Goal: Communication & Community: Share content

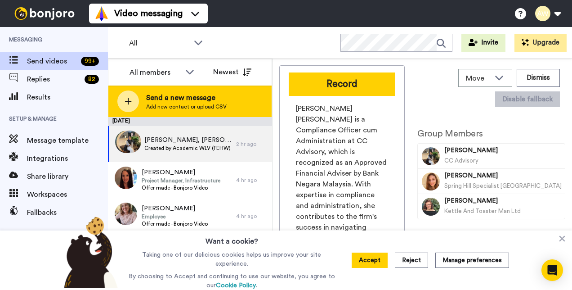
click at [198, 97] on span "Send a new message" at bounding box center [186, 97] width 80 height 11
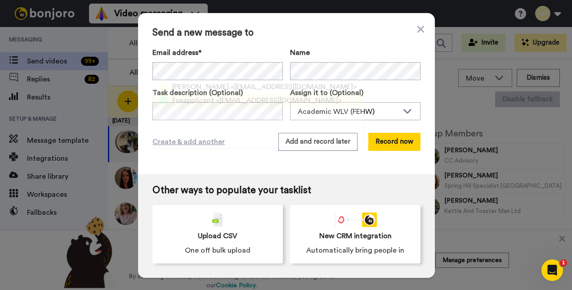
click at [216, 100] on span "<fseapplicant@wlv.ac.uk>" at bounding box center [279, 100] width 126 height 11
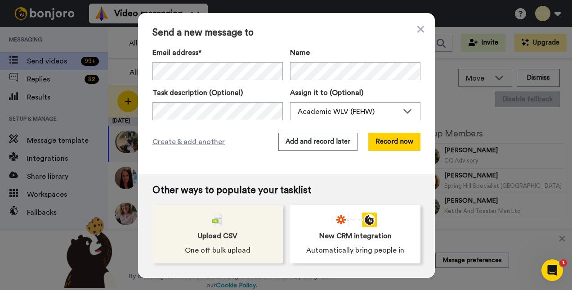
click at [217, 239] on span "Upload CSV" at bounding box center [218, 235] width 40 height 11
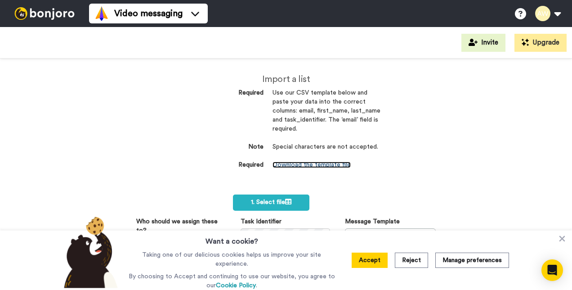
click at [321, 162] on link "Download the template file" at bounding box center [311, 164] width 78 height 6
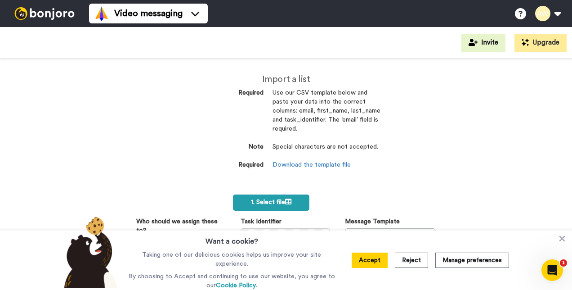
click at [272, 204] on span "1. Select file" at bounding box center [271, 202] width 40 height 6
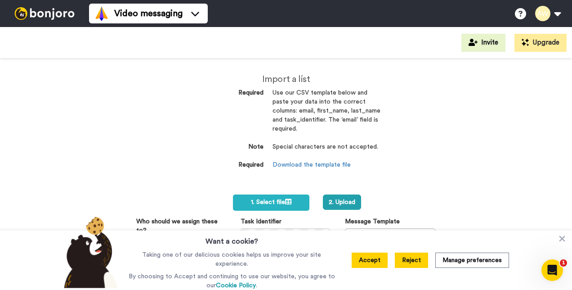
click at [408, 259] on button "Reject" at bounding box center [411, 259] width 33 height 15
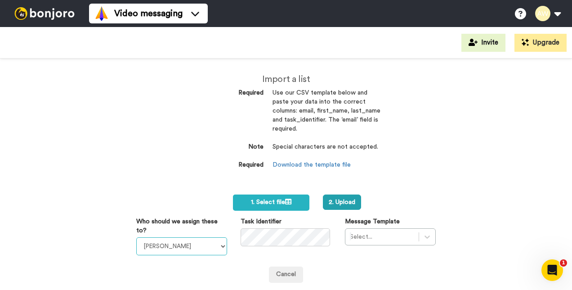
click at [219, 247] on select "[PERSON_NAME] [PERSON_NAME] WLV Academic (FSE) [PERSON_NAME] Ademokoya UK Recru…" at bounding box center [181, 246] width 91 height 18
select select "170d0068-3391-4cda-abdc-b112f357b55a"
click at [136, 237] on select "Laura Wright Amarjit Duggal WLV Academic (FSE) Divandra Birla Bolutife Ademokoy…" at bounding box center [181, 246] width 91 height 18
click at [424, 238] on div "Select..." at bounding box center [390, 236] width 91 height 17
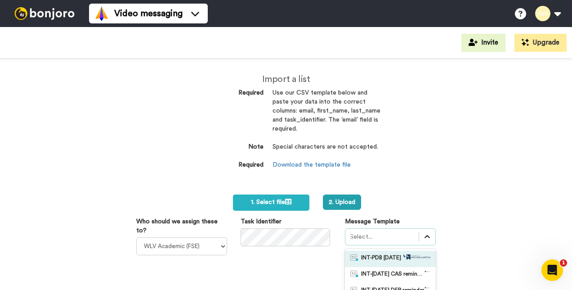
scroll to position [97, 0]
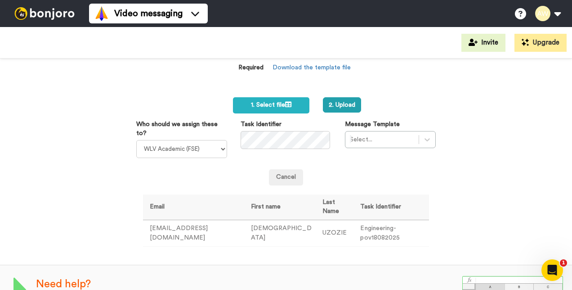
click at [165, 192] on div "1. Select file 2. Upload Who should we assign these to? Laura Wright Amarjit Du…" at bounding box center [286, 171] width 286 height 149
click at [343, 104] on button "2. Upload" at bounding box center [342, 104] width 38 height 15
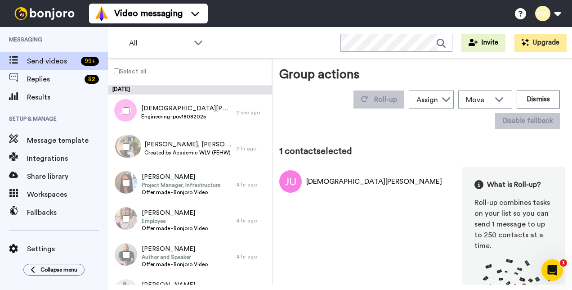
click at [327, 182] on div "[DEMOGRAPHIC_DATA][PERSON_NAME]" at bounding box center [374, 181] width 136 height 11
click at [441, 101] on icon at bounding box center [445, 98] width 9 height 9
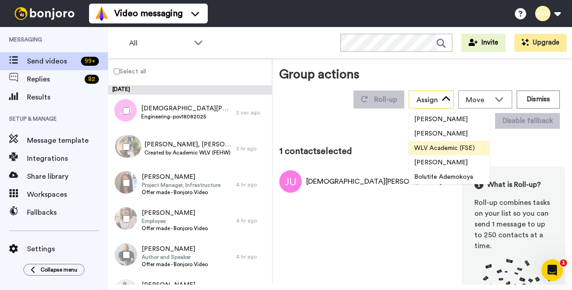
click at [441, 101] on icon at bounding box center [445, 98] width 9 height 9
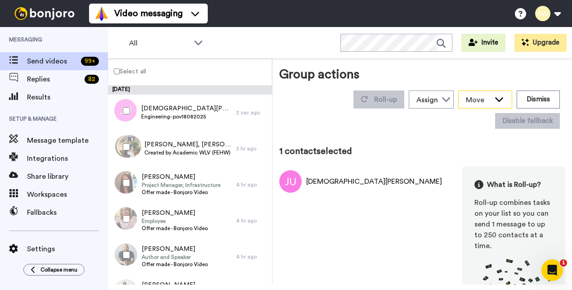
click at [486, 102] on div "Move" at bounding box center [485, 99] width 53 height 17
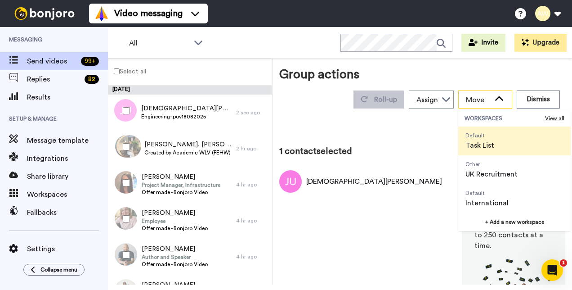
click at [486, 102] on div "Move" at bounding box center [485, 99] width 53 height 17
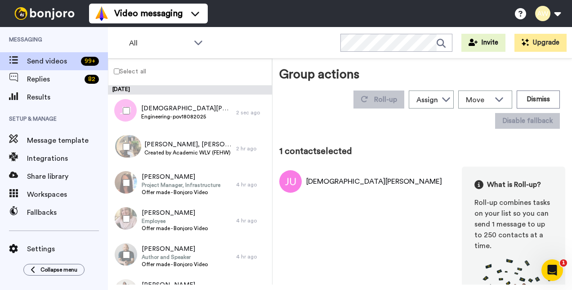
click at [351, 244] on div "JUDE UZOZIE What is Roll-up? Roll-up combines tasks on your list so you can sen…" at bounding box center [422, 248] width 286 height 165
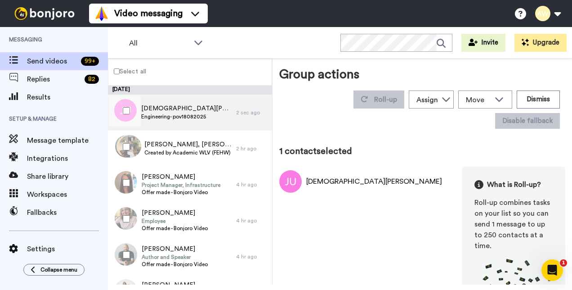
click at [155, 120] on div "JUDE UZOZIE Engineering- pov18082025" at bounding box center [186, 112] width 90 height 17
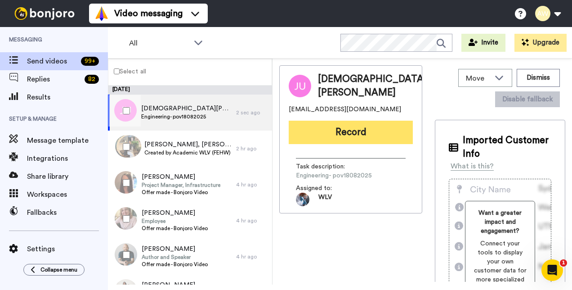
click at [321, 133] on button "Record" at bounding box center [351, 131] width 124 height 23
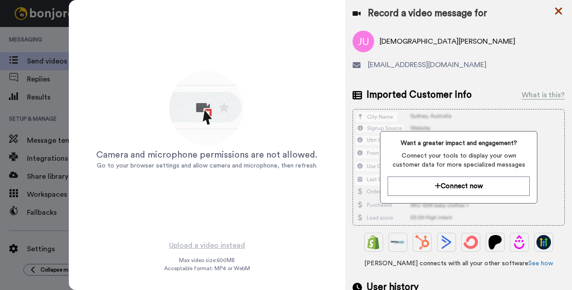
click at [559, 11] on icon at bounding box center [558, 11] width 7 height 7
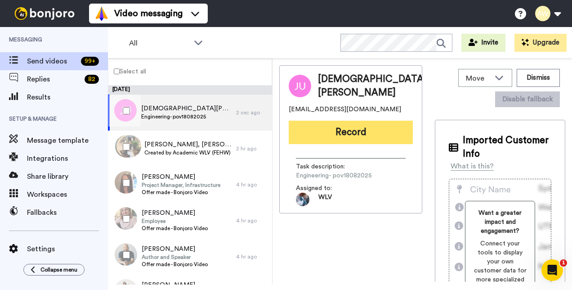
click at [339, 131] on button "Record" at bounding box center [351, 131] width 124 height 23
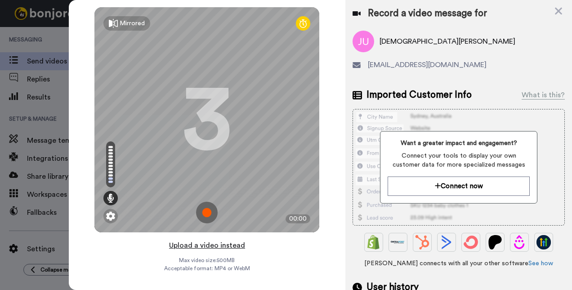
click at [219, 244] on button "Upload a video instead" at bounding box center [206, 245] width 81 height 12
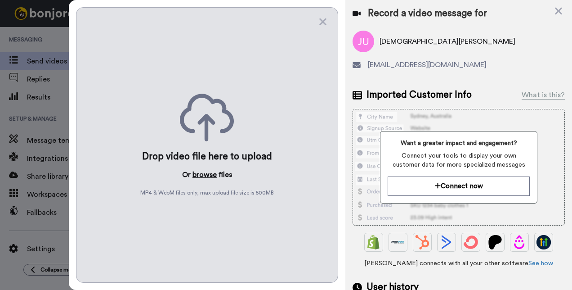
click at [200, 171] on button "browse" at bounding box center [204, 174] width 24 height 11
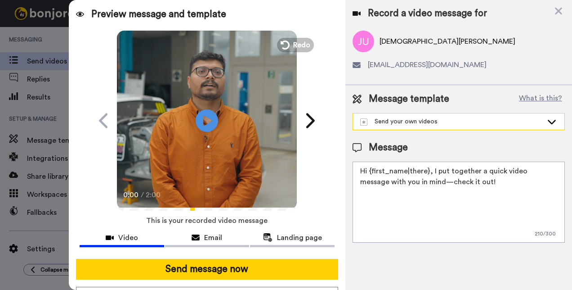
click at [553, 121] on icon at bounding box center [551, 121] width 11 height 9
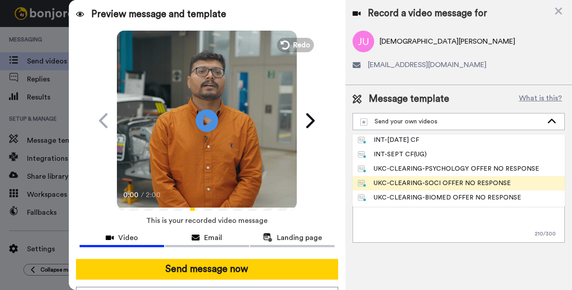
scroll to position [90, 0]
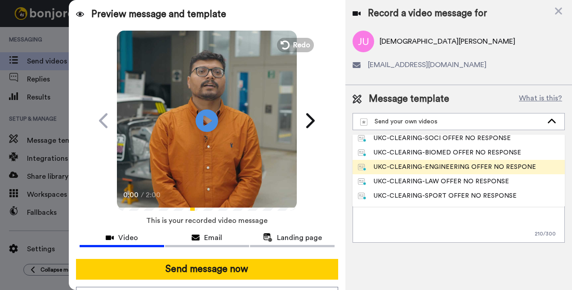
click at [450, 166] on div "UKC-CLEARING-ENGINEERING OFFER NO RESPONE" at bounding box center [447, 166] width 178 height 9
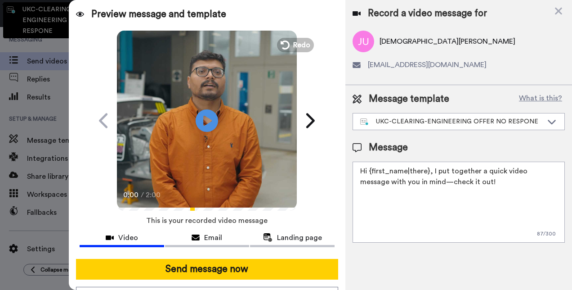
type textarea "Hi {first_name|there}, Congratulations on your offer for one of our engineering…"
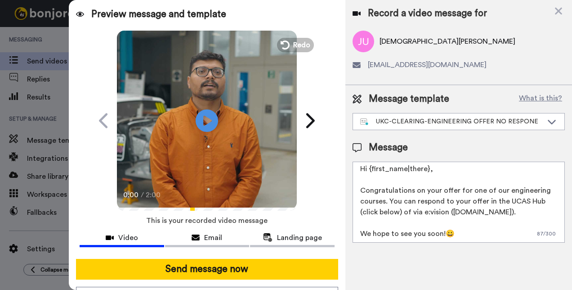
scroll to position [0, 0]
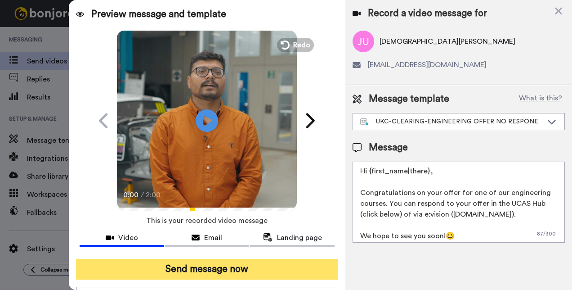
click at [250, 271] on button "Send message now" at bounding box center [207, 268] width 263 height 21
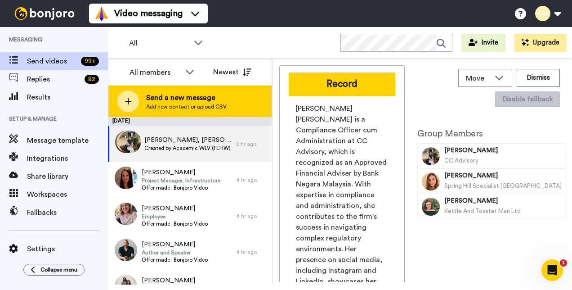
click at [192, 99] on span "Send a new message" at bounding box center [186, 97] width 80 height 11
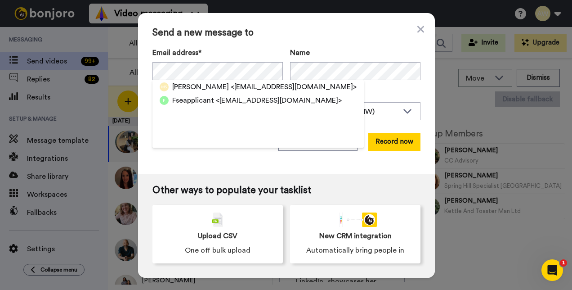
click at [208, 97] on span "Fseapplicant" at bounding box center [193, 100] width 42 height 11
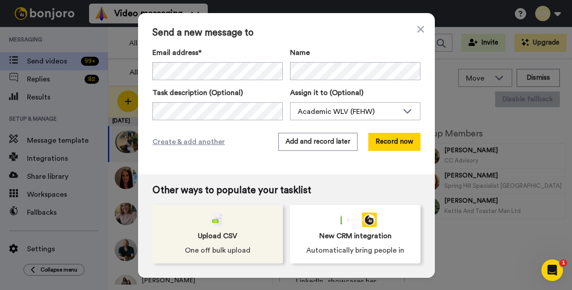
click at [214, 237] on span "Upload CSV" at bounding box center [218, 235] width 40 height 11
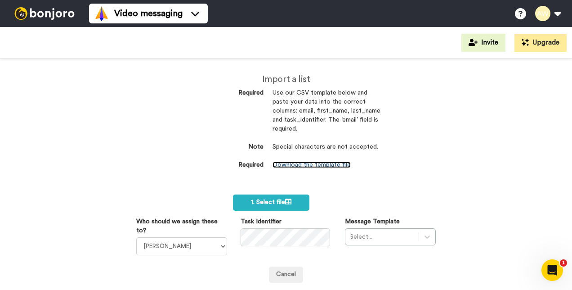
click at [315, 164] on link "Download the template file" at bounding box center [311, 164] width 78 height 6
click at [264, 201] on span "1. Select file" at bounding box center [271, 202] width 40 height 6
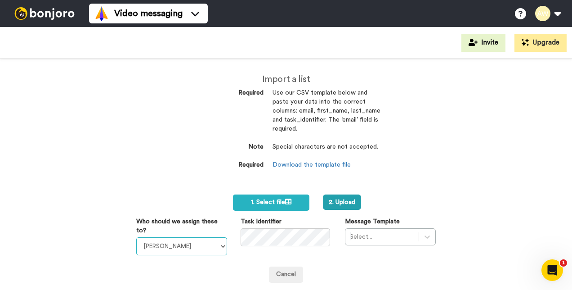
click at [218, 249] on select "[PERSON_NAME] [PERSON_NAME] WLV Academic (FSE) [PERSON_NAME] Ademokoya UK Recru…" at bounding box center [181, 246] width 91 height 18
select select "170d0068-3391-4cda-abdc-b112f357b55a"
click at [136, 237] on select "Laura Wright Amarjit Duggal WLV Academic (FSE) Divandra Birla Bolutife Ademokoy…" at bounding box center [181, 246] width 91 height 18
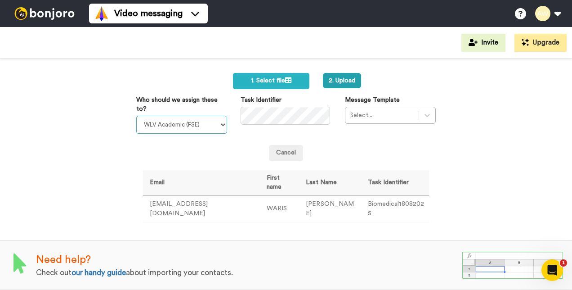
scroll to position [34, 0]
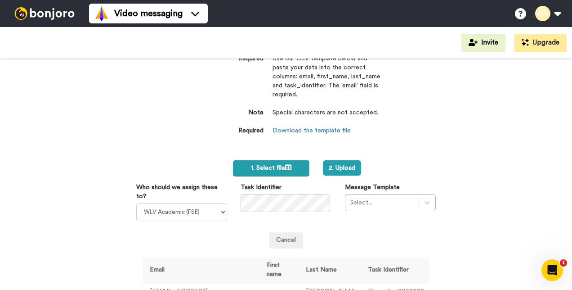
click at [280, 169] on span "1. Select file" at bounding box center [271, 168] width 40 height 6
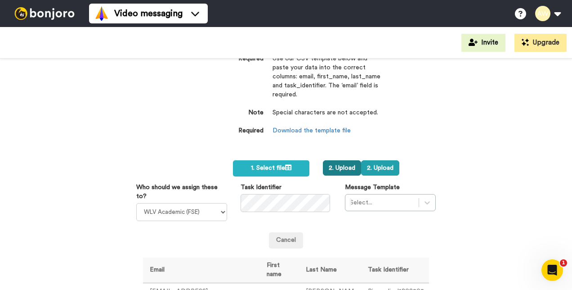
click at [344, 164] on button "2. Upload" at bounding box center [342, 167] width 38 height 15
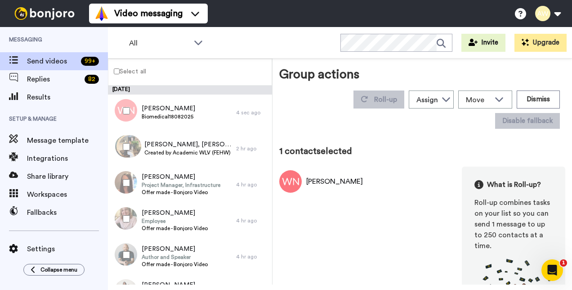
click at [289, 184] on img at bounding box center [290, 181] width 22 height 22
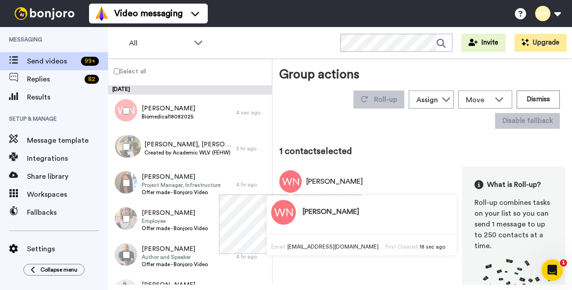
click at [305, 213] on h3 "[PERSON_NAME]" at bounding box center [331, 212] width 57 height 8
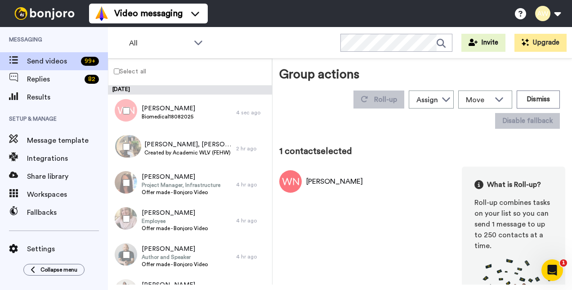
click at [412, 162] on div "1 contact selected WARIS NAWEED What is Roll-up? Roll-up combines tasks on your…" at bounding box center [422, 238] width 286 height 186
click at [322, 178] on div "WARIS NAWEED" at bounding box center [334, 181] width 57 height 11
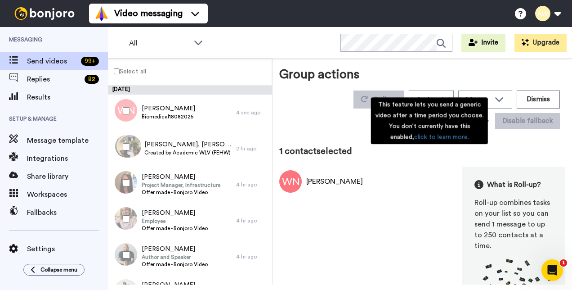
scroll to position [36, 0]
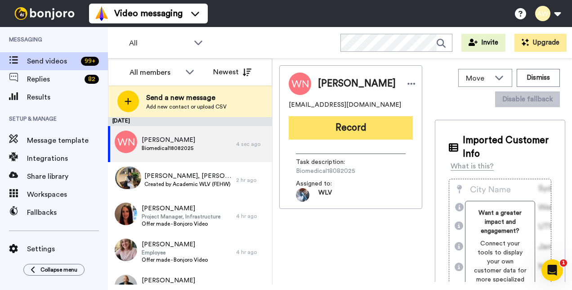
click at [320, 132] on button "Record" at bounding box center [351, 127] width 124 height 23
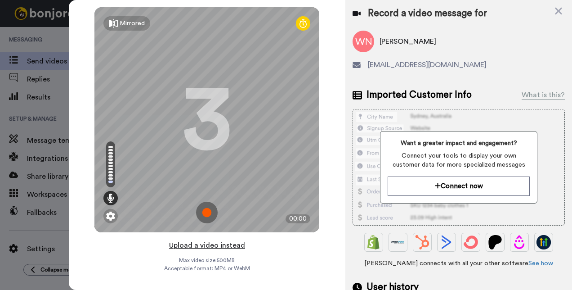
click at [223, 245] on button "Upload a video instead" at bounding box center [206, 245] width 81 height 12
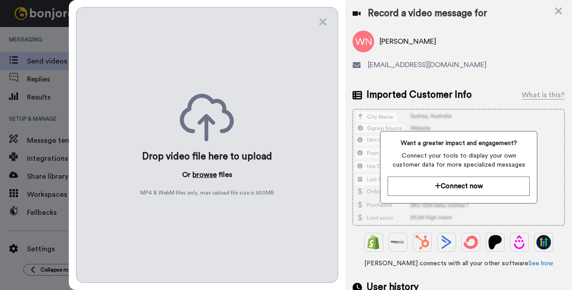
click at [201, 172] on button "browse" at bounding box center [204, 174] width 24 height 11
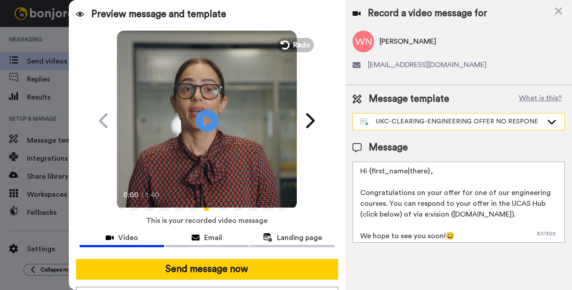
click at [548, 119] on icon at bounding box center [551, 121] width 11 height 9
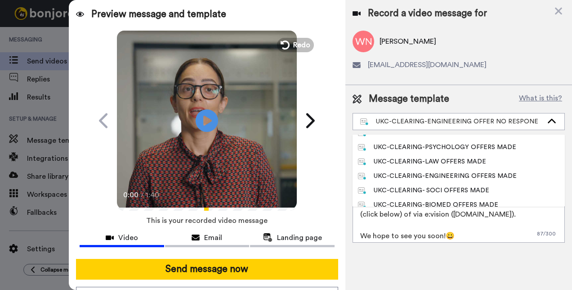
scroll to position [270, 0]
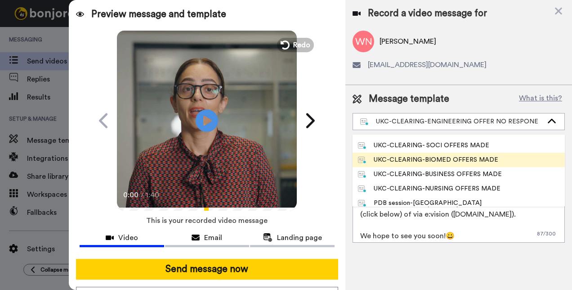
click at [454, 159] on div "UKC-CLEARING-BIOMED OFFERS MADE" at bounding box center [428, 159] width 140 height 9
type textarea "Hi {first_name|there}, Congratulations on your provisional offer for our Biomed…"
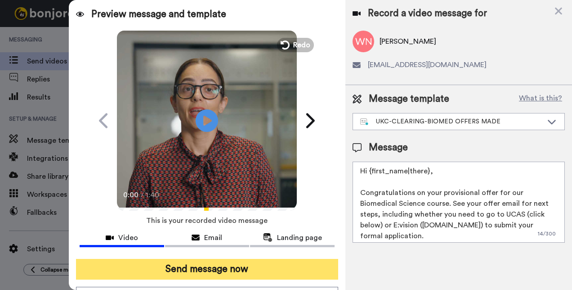
click at [220, 267] on button "Send message now" at bounding box center [207, 268] width 263 height 21
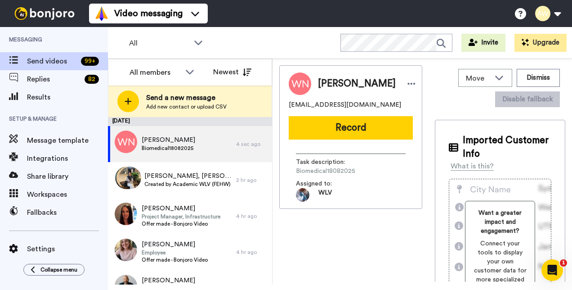
scroll to position [0, 0]
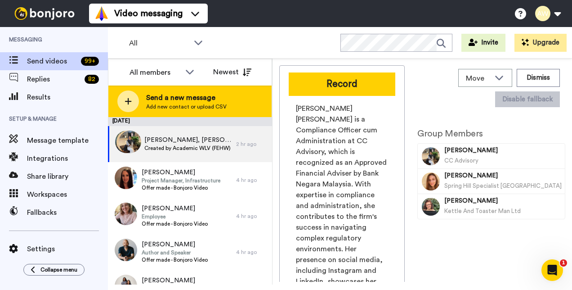
click at [167, 101] on span "Send a new message" at bounding box center [186, 97] width 80 height 11
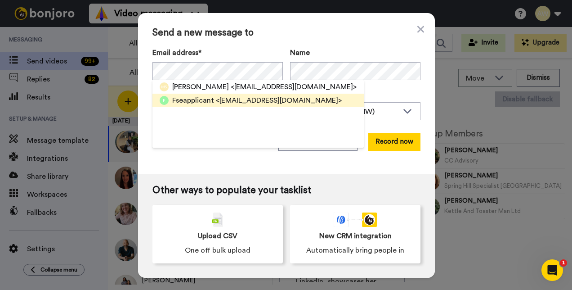
click at [209, 98] on div "Fseapplicant <fseapplicant@wlv.ac.uk>" at bounding box center [256, 100] width 169 height 11
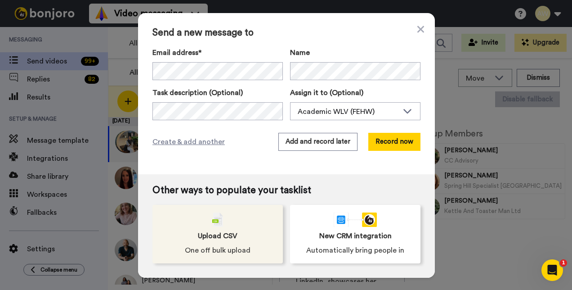
click at [201, 242] on div "Upload CSV One off bulk upload" at bounding box center [217, 234] width 130 height 58
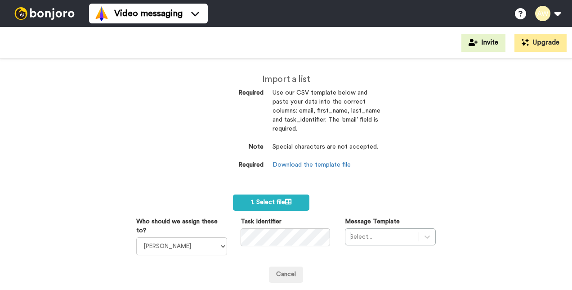
click at [293, 161] on dd "Download the template file" at bounding box center [326, 164] width 108 height 9
click at [316, 164] on link "Download the template file" at bounding box center [311, 164] width 78 height 6
click at [278, 204] on span "1. Select file" at bounding box center [271, 202] width 40 height 6
click at [220, 248] on select "Laura Wright Amarjit Duggal WLV Academic (FSE) Divandra Birla Bolutife Ademokoy…" at bounding box center [181, 246] width 91 height 18
select select "170d0068-3391-4cda-abdc-b112f357b55a"
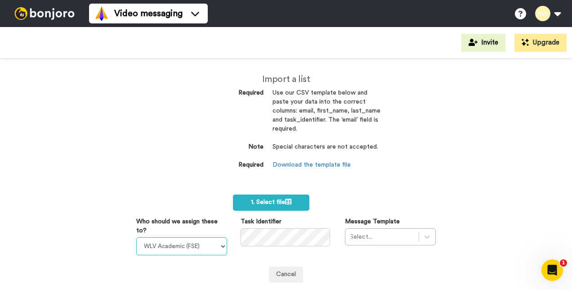
click at [136, 237] on select "Laura Wright Amarjit Duggal WLV Academic (FSE) Divandra Birla Bolutife Ademokoy…" at bounding box center [181, 246] width 91 height 18
click at [277, 203] on span "1. Select file" at bounding box center [271, 202] width 40 height 6
click at [270, 201] on span "1. Select file" at bounding box center [271, 202] width 40 height 6
click at [269, 202] on span "1. Select file" at bounding box center [271, 202] width 40 height 6
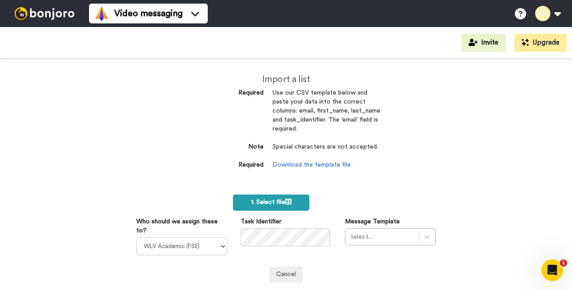
click at [263, 200] on span "1. Select file" at bounding box center [271, 202] width 40 height 6
click at [344, 202] on button "2. Upload" at bounding box center [342, 201] width 38 height 15
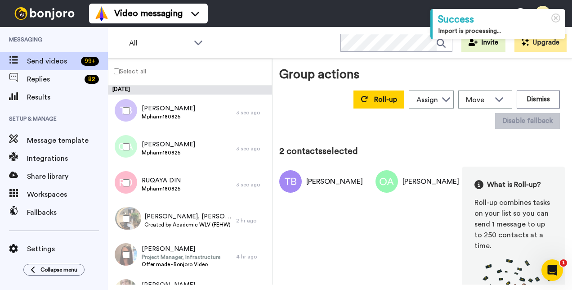
click at [127, 186] on div at bounding box center [124, 182] width 32 height 31
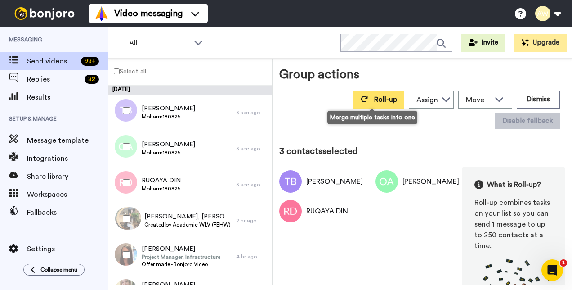
click at [380, 97] on span "Roll-up" at bounding box center [385, 99] width 23 height 7
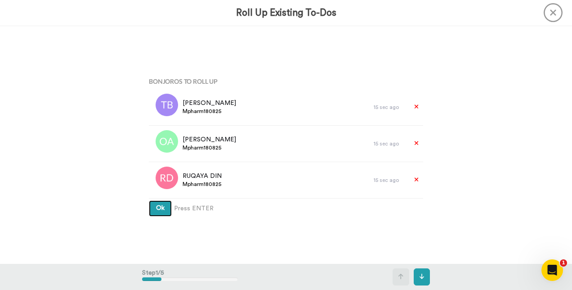
click at [156, 210] on span "Ok" at bounding box center [160, 208] width 9 height 6
click at [160, 207] on span "Ok" at bounding box center [160, 208] width 9 height 6
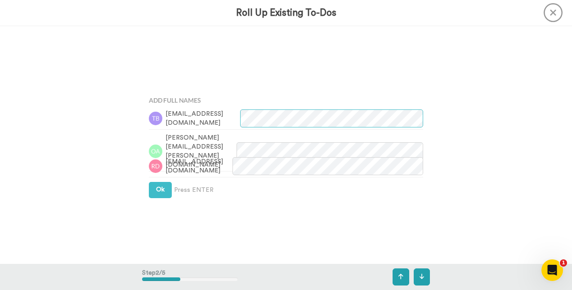
scroll to position [238, 0]
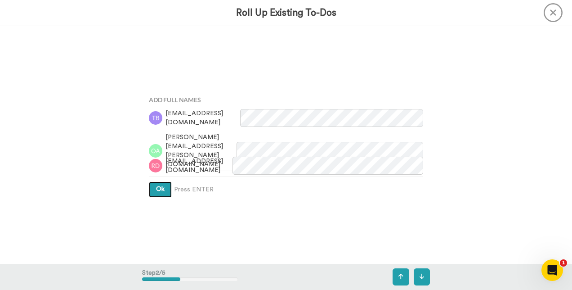
click at [164, 187] on button "Ok" at bounding box center [160, 189] width 23 height 16
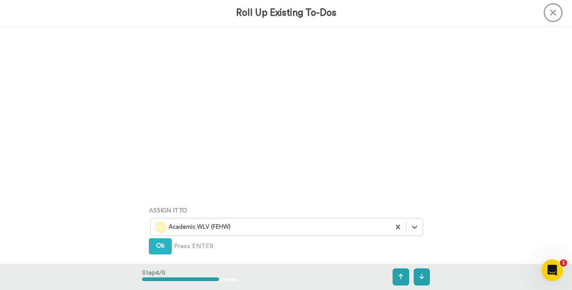
scroll to position [764, 0]
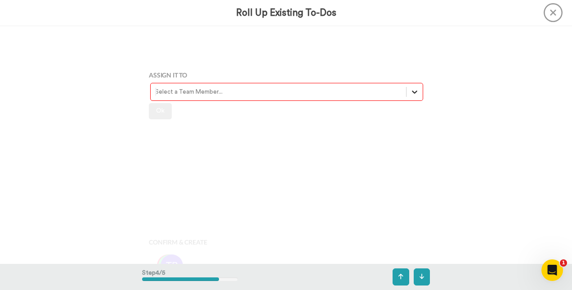
click at [412, 96] on div at bounding box center [414, 92] width 16 height 16
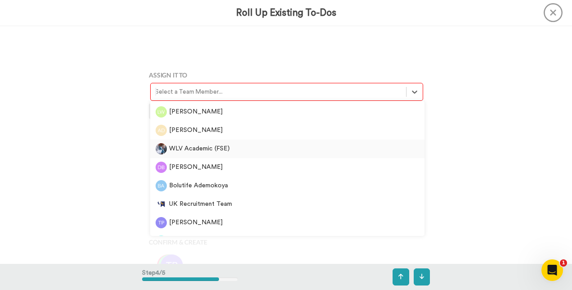
click at [248, 151] on div "WLV Academic (FSE)" at bounding box center [287, 148] width 263 height 11
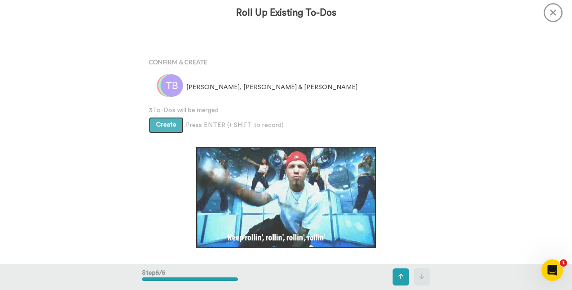
scroll to position [950, 0]
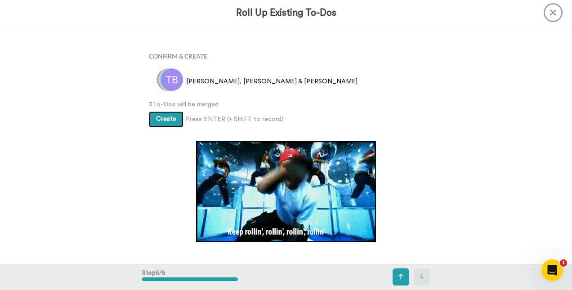
click at [168, 117] on span "Create" at bounding box center [166, 119] width 20 height 6
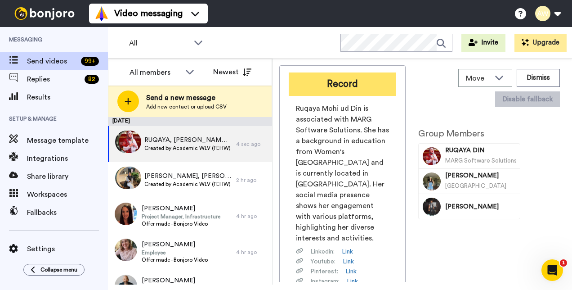
click at [340, 90] on button "Record" at bounding box center [342, 83] width 107 height 23
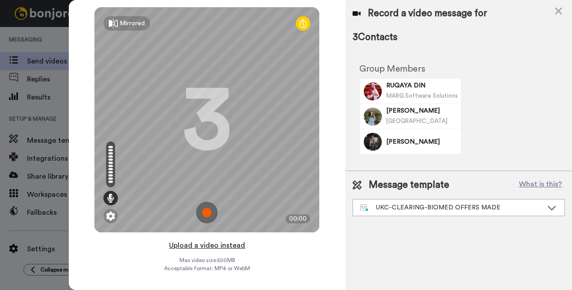
click at [207, 245] on button "Upload a video instead" at bounding box center [206, 245] width 81 height 12
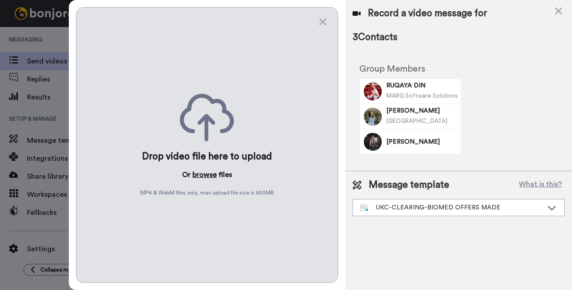
click at [204, 171] on button "browse" at bounding box center [204, 174] width 24 height 11
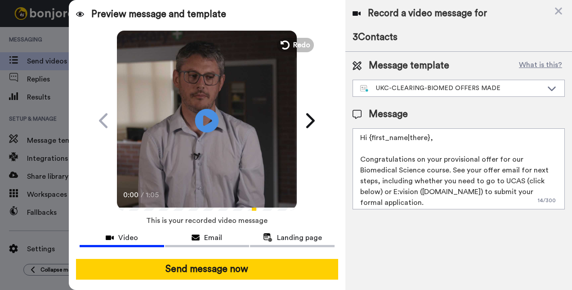
click at [201, 122] on icon "Play/Pause" at bounding box center [207, 120] width 24 height 43
click at [183, 142] on video at bounding box center [207, 119] width 180 height 180
click at [211, 115] on icon at bounding box center [207, 120] width 24 height 24
click at [195, 130] on icon "Play/Pause" at bounding box center [207, 120] width 24 height 43
click at [121, 207] on div "0:09 / 1:05" at bounding box center [207, 197] width 180 height 19
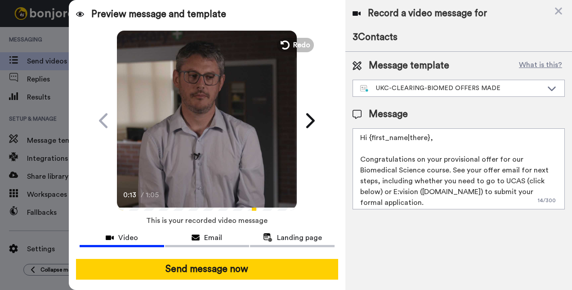
click at [198, 110] on icon at bounding box center [207, 120] width 24 height 24
click at [119, 205] on div "0:13 / 1:05" at bounding box center [207, 197] width 180 height 19
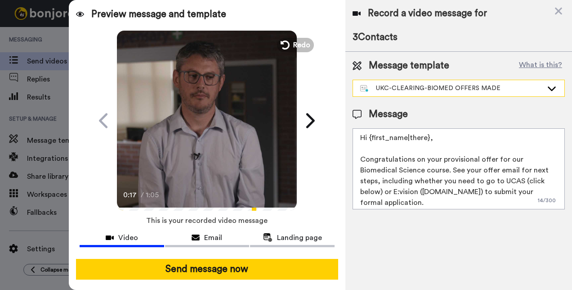
click at [471, 90] on div "UKC-CLEARING-BIOMED OFFERS MADE" at bounding box center [451, 88] width 183 height 9
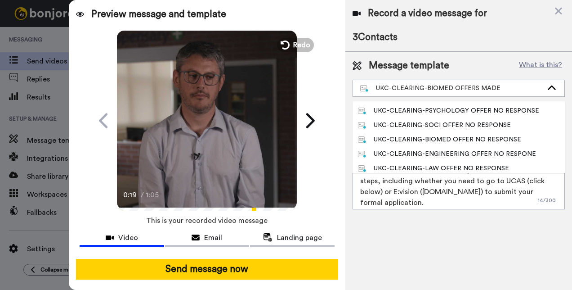
scroll to position [75, 0]
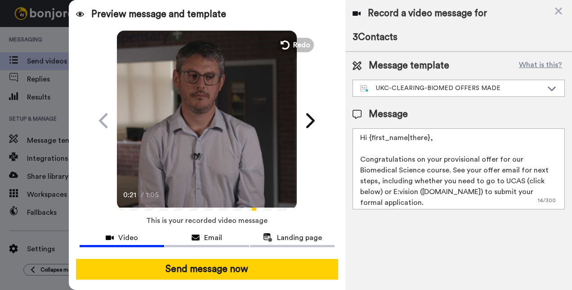
click at [195, 111] on icon "Play/Pause" at bounding box center [207, 120] width 24 height 43
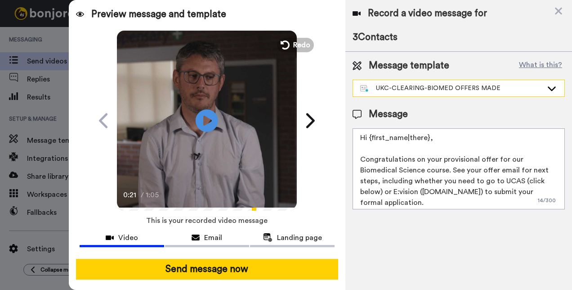
click at [513, 88] on div "UKC-CLEARING-BIOMED OFFERS MADE" at bounding box center [451, 88] width 183 height 9
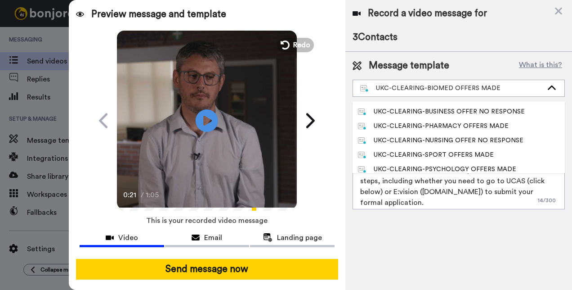
scroll to position [175, 0]
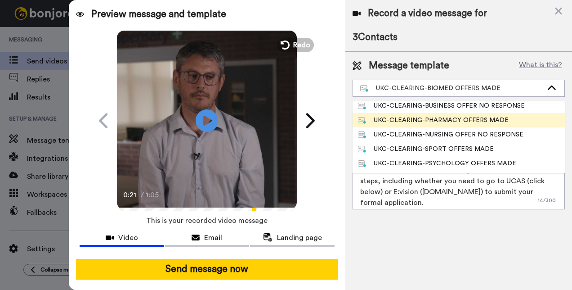
click at [477, 120] on div "UKC-CLEARING-PHARMACY OFFERS MADE" at bounding box center [433, 120] width 151 height 9
type textarea "Hi {first_name|there}, Congratulations on your provisional offer for our pharma…"
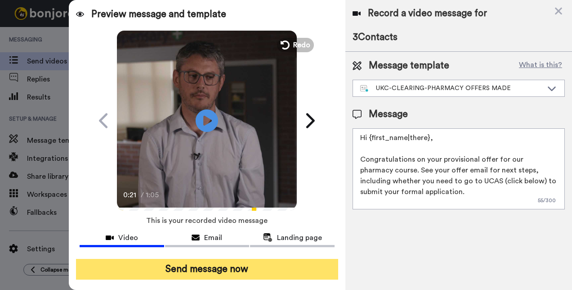
click at [235, 265] on button "Send message now" at bounding box center [207, 268] width 263 height 21
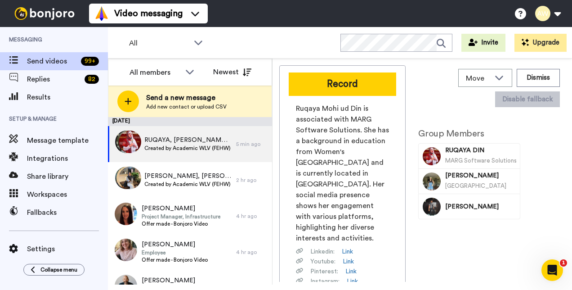
scroll to position [0, 0]
